Goal: Information Seeking & Learning: Find contact information

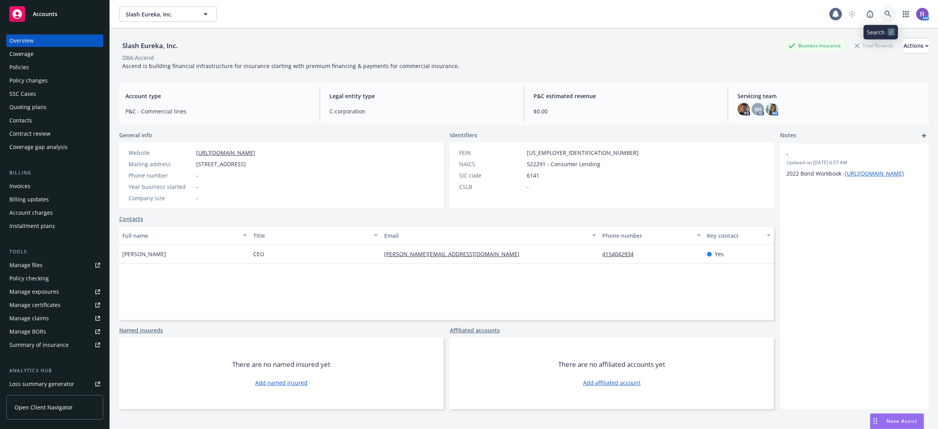
click at [886, 13] on link at bounding box center [889, 14] width 16 height 16
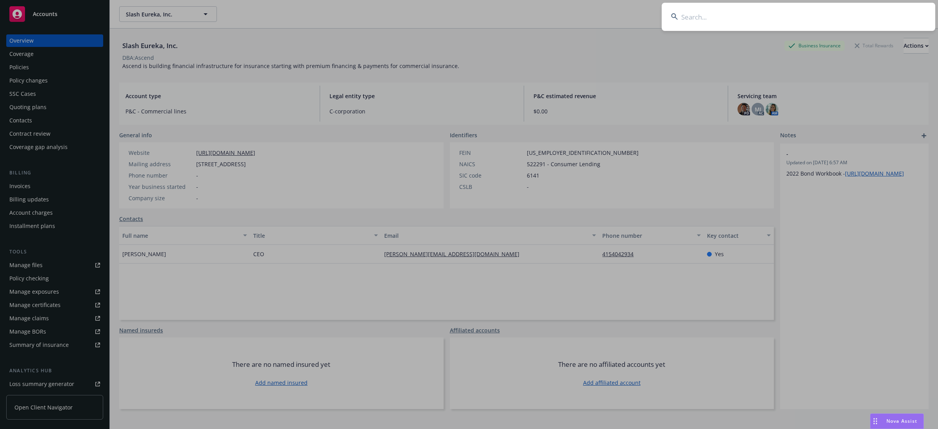
click at [878, 16] on input at bounding box center [799, 17] width 274 height 28
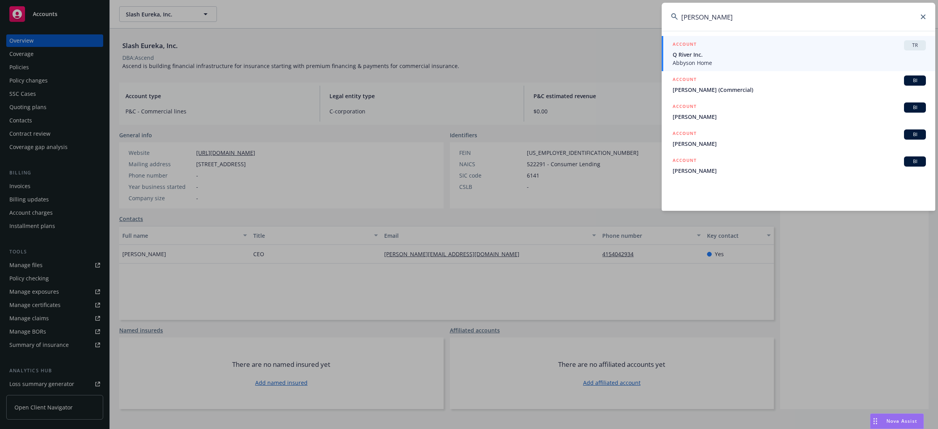
type input "[PERSON_NAME]"
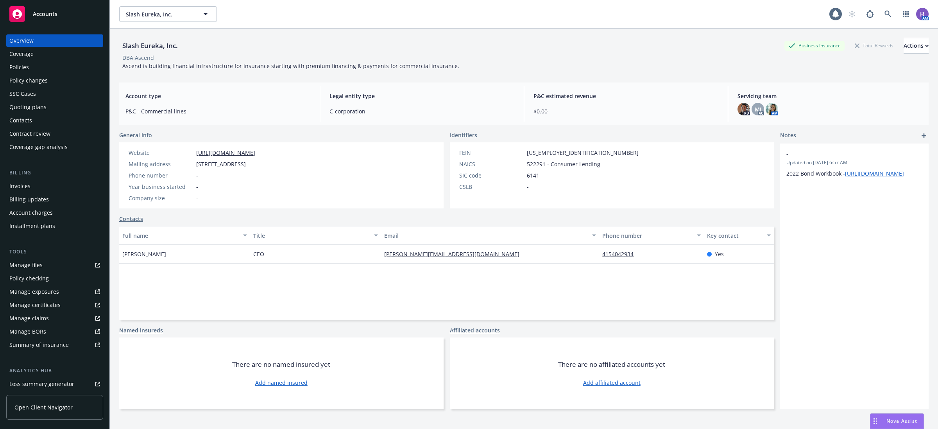
click at [534, 113] on span "$0.00" at bounding box center [626, 111] width 185 height 8
click at [534, 111] on span "$0.00" at bounding box center [626, 111] width 185 height 8
click at [551, 68] on div "Slash Eureka, Inc. Business Insurance Total Rewards Actions DBA: Ascend Ascend …" at bounding box center [524, 54] width 810 height 32
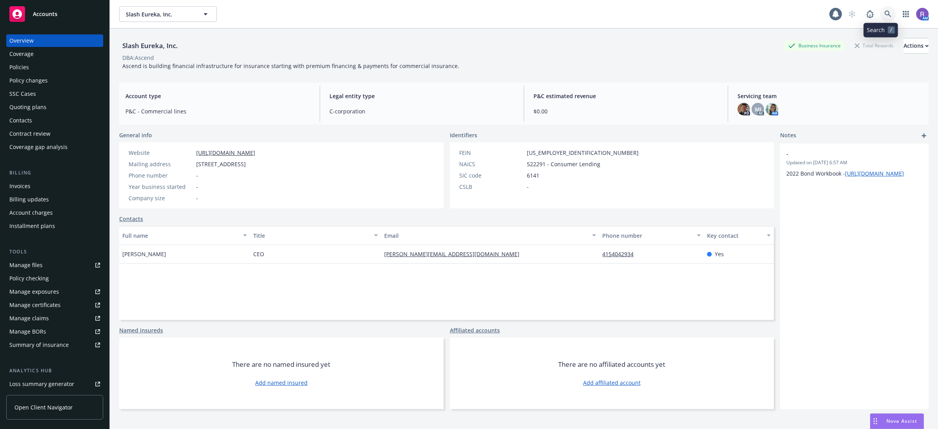
click at [886, 18] on link at bounding box center [889, 14] width 16 height 16
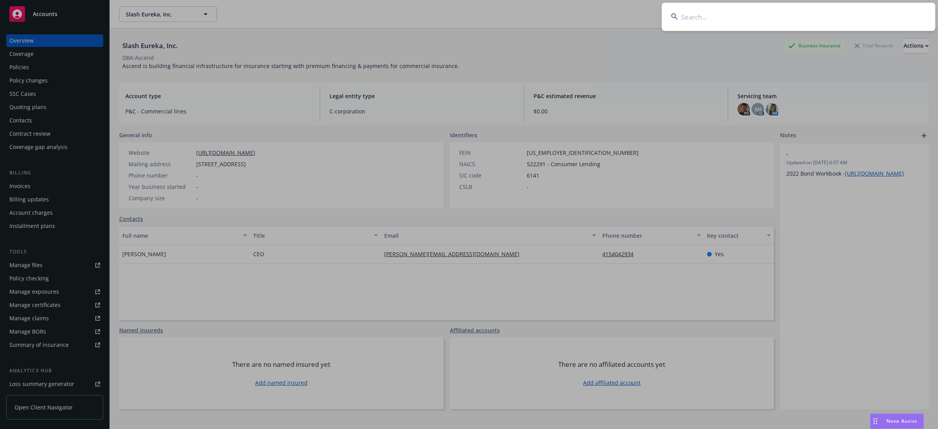
click at [728, 10] on input at bounding box center [799, 17] width 274 height 28
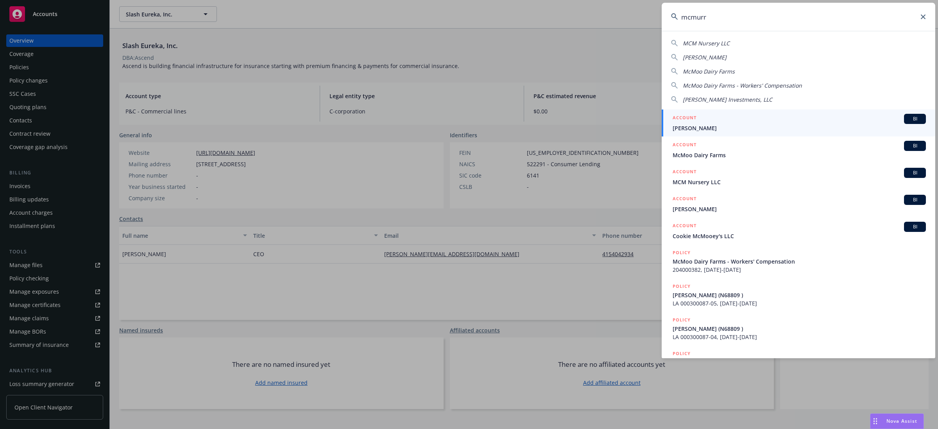
type input "[PERSON_NAME]"
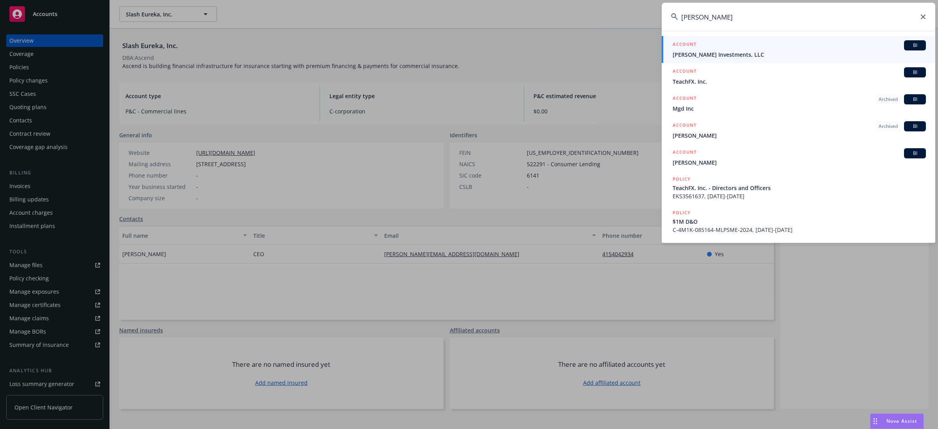
click at [708, 24] on input "[PERSON_NAME]" at bounding box center [799, 17] width 274 height 28
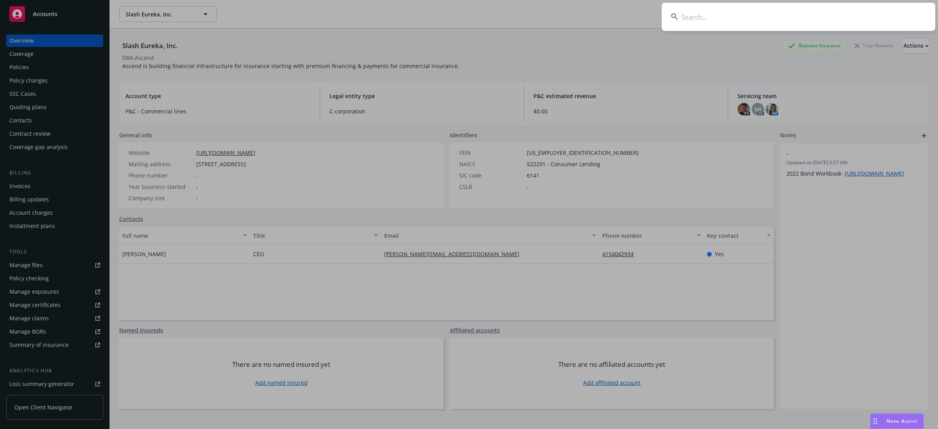
click at [712, 22] on input at bounding box center [799, 17] width 274 height 28
click at [724, 16] on input at bounding box center [799, 17] width 274 height 28
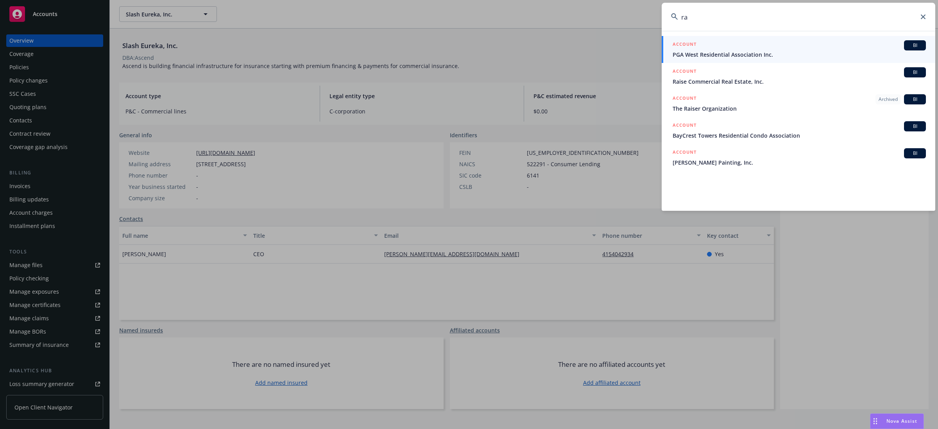
type input "r"
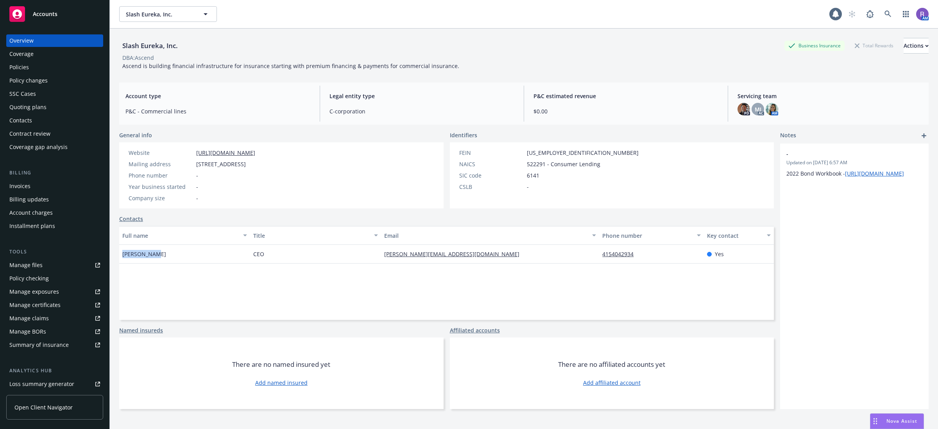
drag, startPoint x: 121, startPoint y: 251, endPoint x: 203, endPoint y: 254, distance: 82.2
click at [203, 254] on div "[PERSON_NAME]" at bounding box center [184, 254] width 131 height 19
drag, startPoint x: 153, startPoint y: 253, endPoint x: 126, endPoint y: 255, distance: 27.0
click at [132, 254] on span "[PERSON_NAME]" at bounding box center [144, 254] width 44 height 8
drag, startPoint x: 121, startPoint y: 255, endPoint x: 474, endPoint y: 257, distance: 352.7
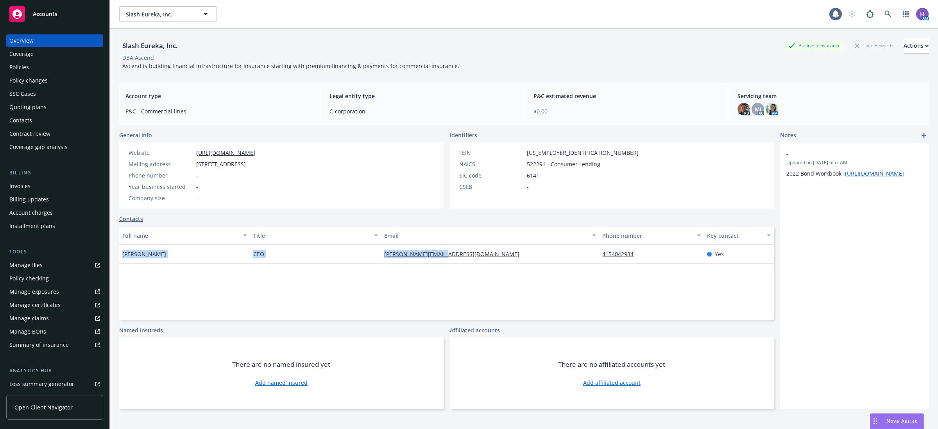
click at [474, 257] on div "[PERSON_NAME] CEO [PERSON_NAME][EMAIL_ADDRESS][DOMAIN_NAME] 4154042934 Yes" at bounding box center [446, 254] width 655 height 19
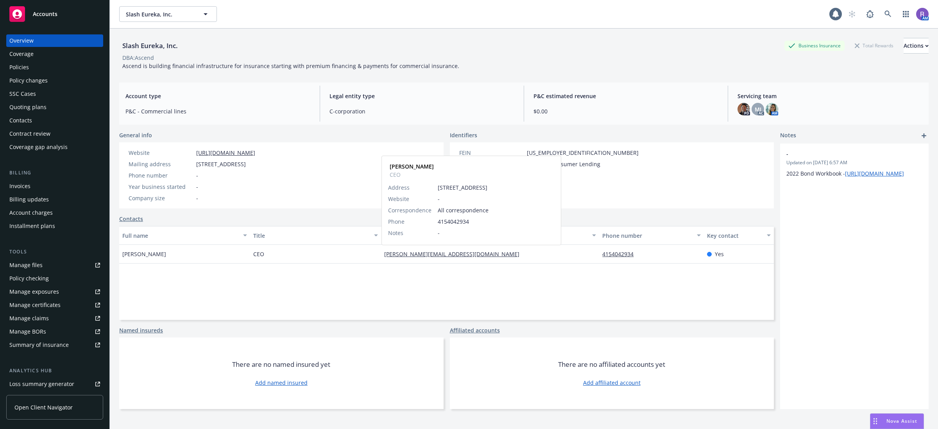
drag, startPoint x: 413, startPoint y: 256, endPoint x: 350, endPoint y: 43, distance: 221.8
click at [350, 43] on div "Slash Eureka, Inc. Business Insurance Total Rewards Actions" at bounding box center [524, 46] width 810 height 16
click at [885, 15] on icon at bounding box center [888, 14] width 7 height 7
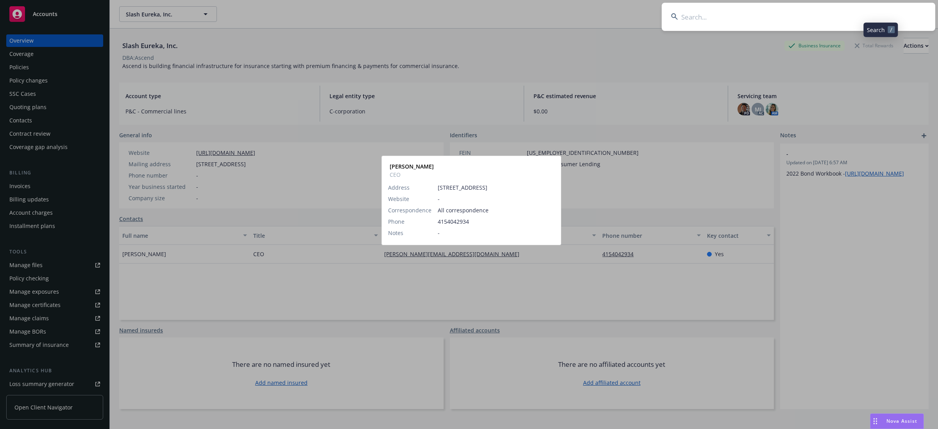
click at [873, 15] on input at bounding box center [799, 17] width 274 height 28
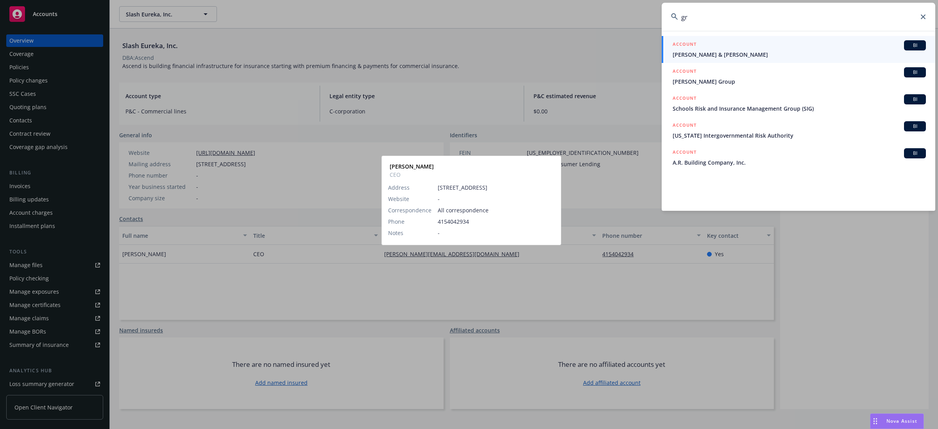
type input "g"
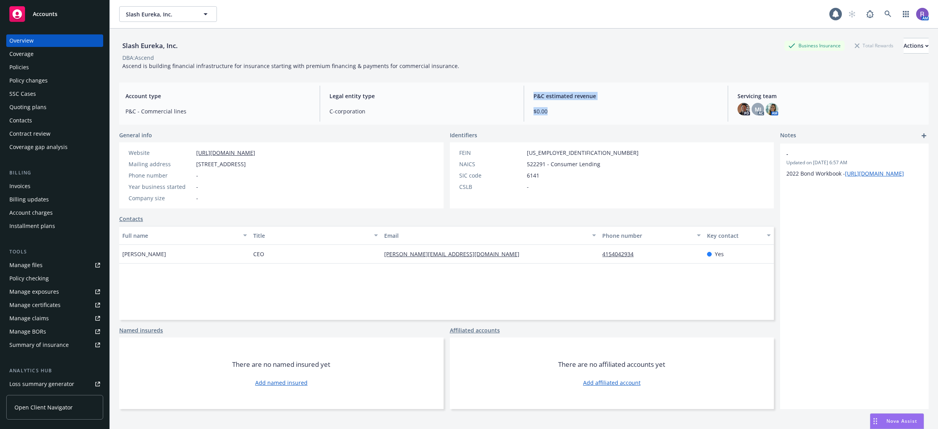
drag, startPoint x: 546, startPoint y: 110, endPoint x: 518, endPoint y: 109, distance: 27.8
click at [518, 109] on div "Account type P&C - Commercial lines Legal entity type C-corporation P&C estimat…" at bounding box center [524, 104] width 810 height 42
click at [531, 44] on div "Slash Eureka, Inc. Business Insurance Total Rewards Actions" at bounding box center [524, 46] width 810 height 16
click at [885, 11] on icon at bounding box center [888, 14] width 7 height 7
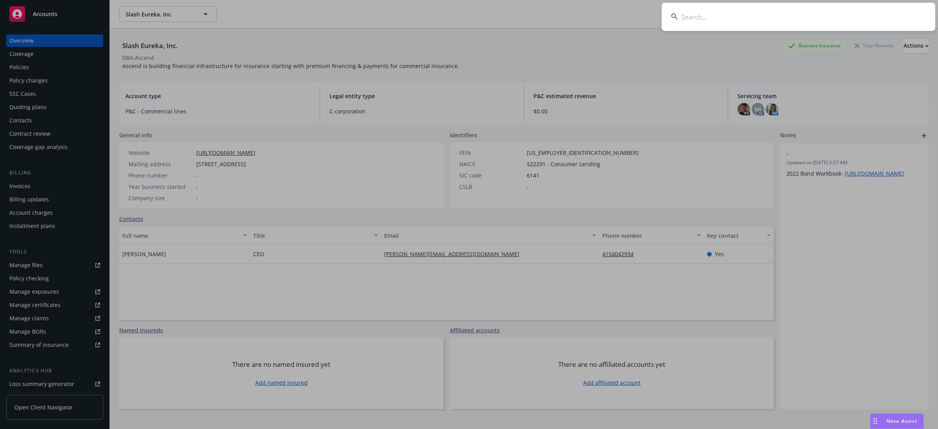
click at [839, 11] on input at bounding box center [799, 17] width 274 height 28
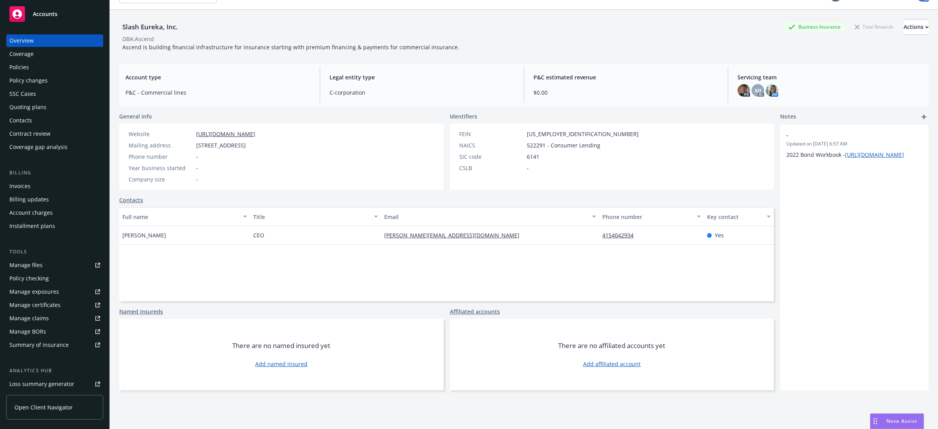
scroll to position [29, 0]
